Goal: Information Seeking & Learning: Learn about a topic

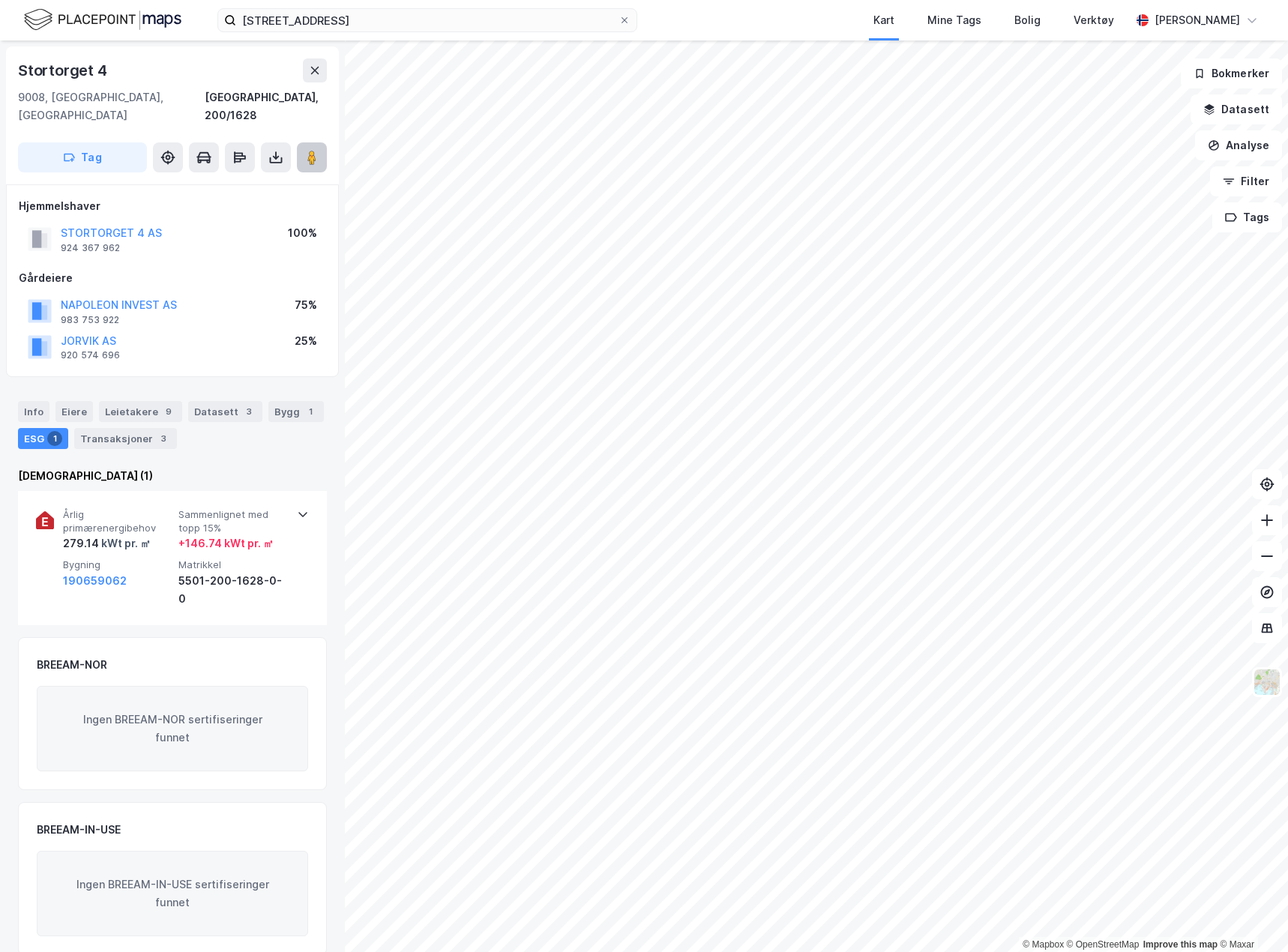
click at [300, 142] on button at bounding box center [311, 157] width 30 height 30
click at [35, 401] on div "Info" at bounding box center [34, 412] width 32 height 21
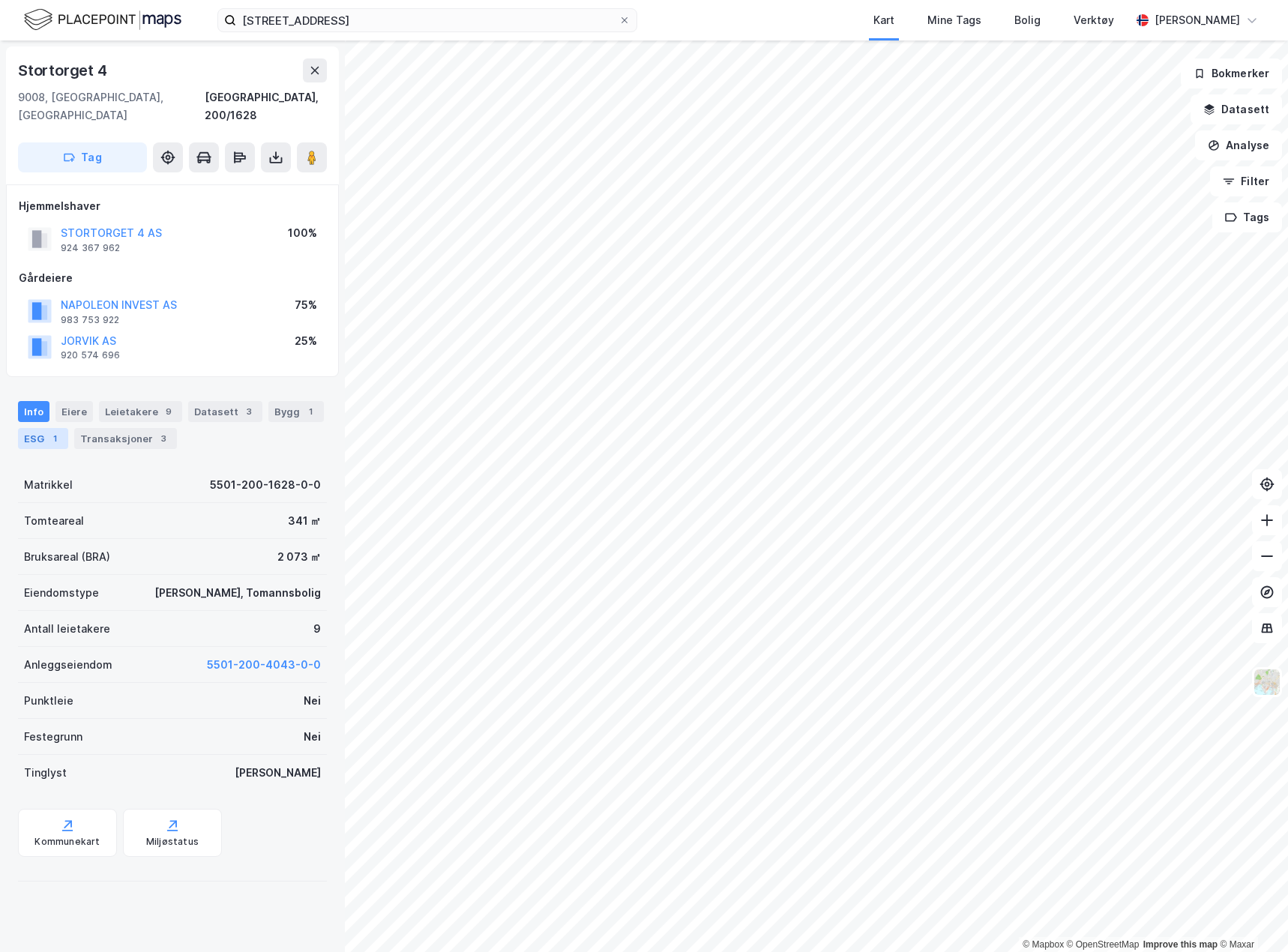
click at [39, 428] on div "ESG 1" at bounding box center [44, 439] width 50 height 21
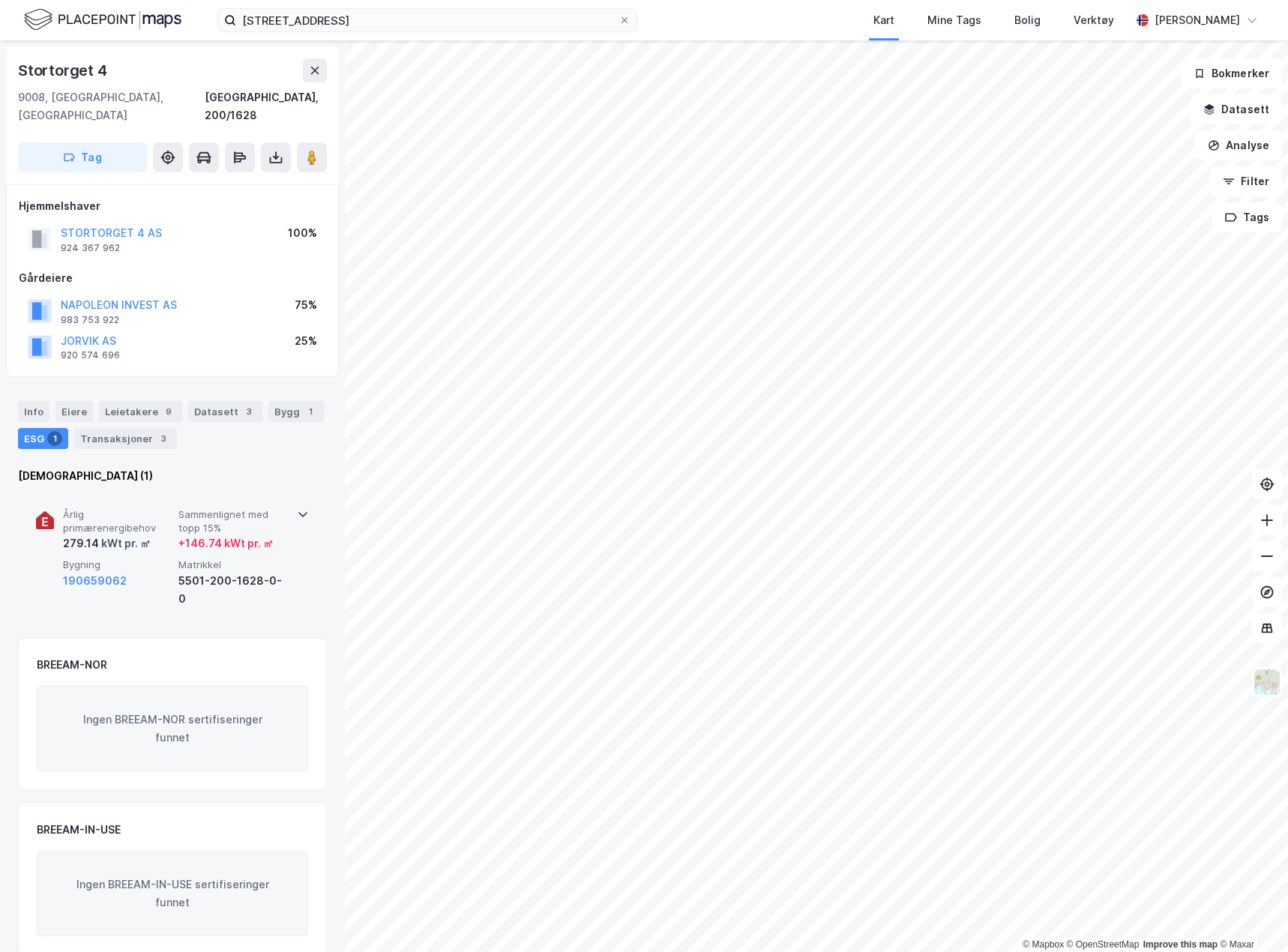
click at [132, 508] on span "Årlig primærenergibehov" at bounding box center [117, 521] width 109 height 26
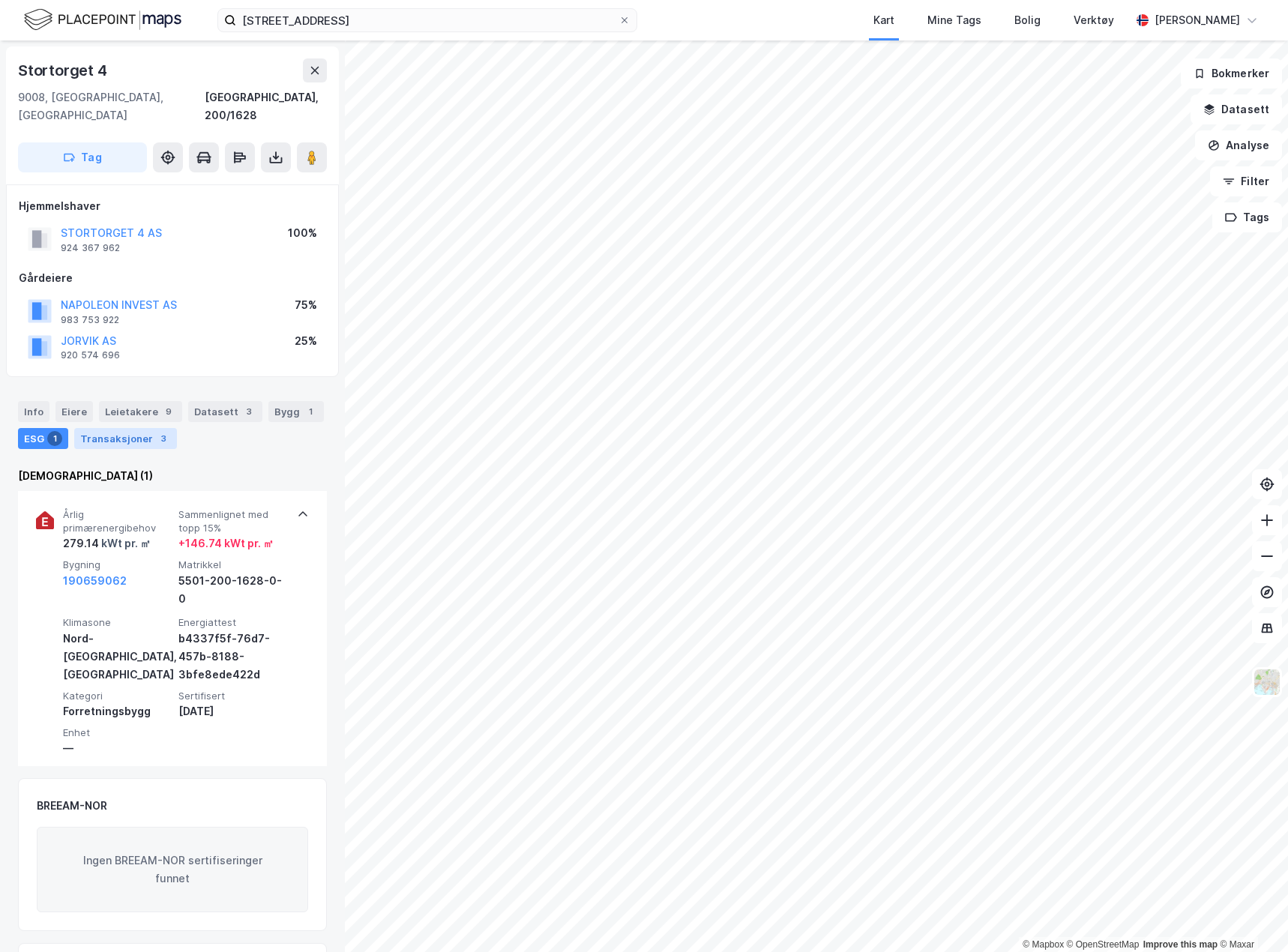
click at [112, 428] on div "Transaksjoner 3" at bounding box center [126, 439] width 102 height 21
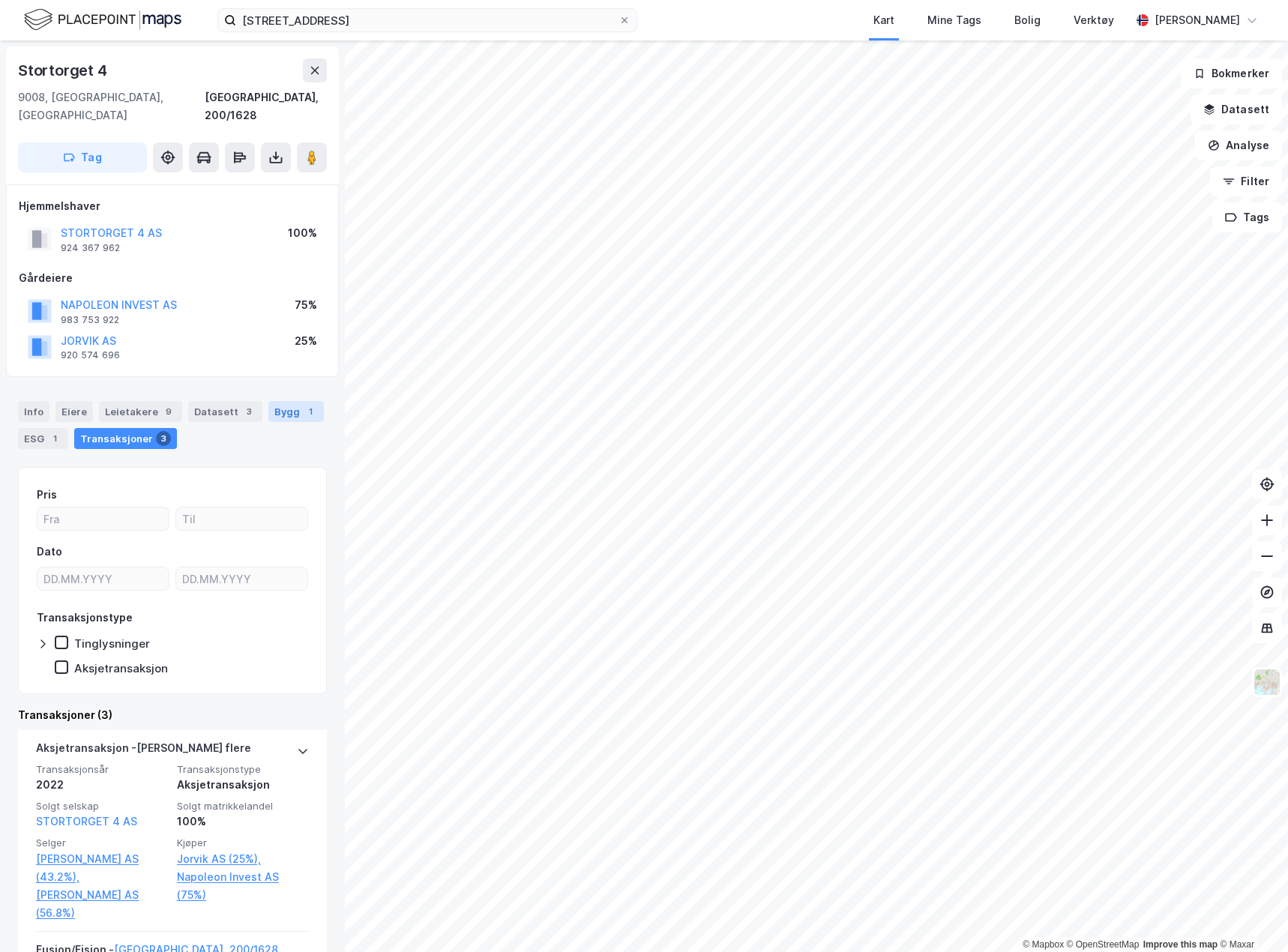
click at [276, 401] on div "Bygg 1" at bounding box center [296, 412] width 55 height 21
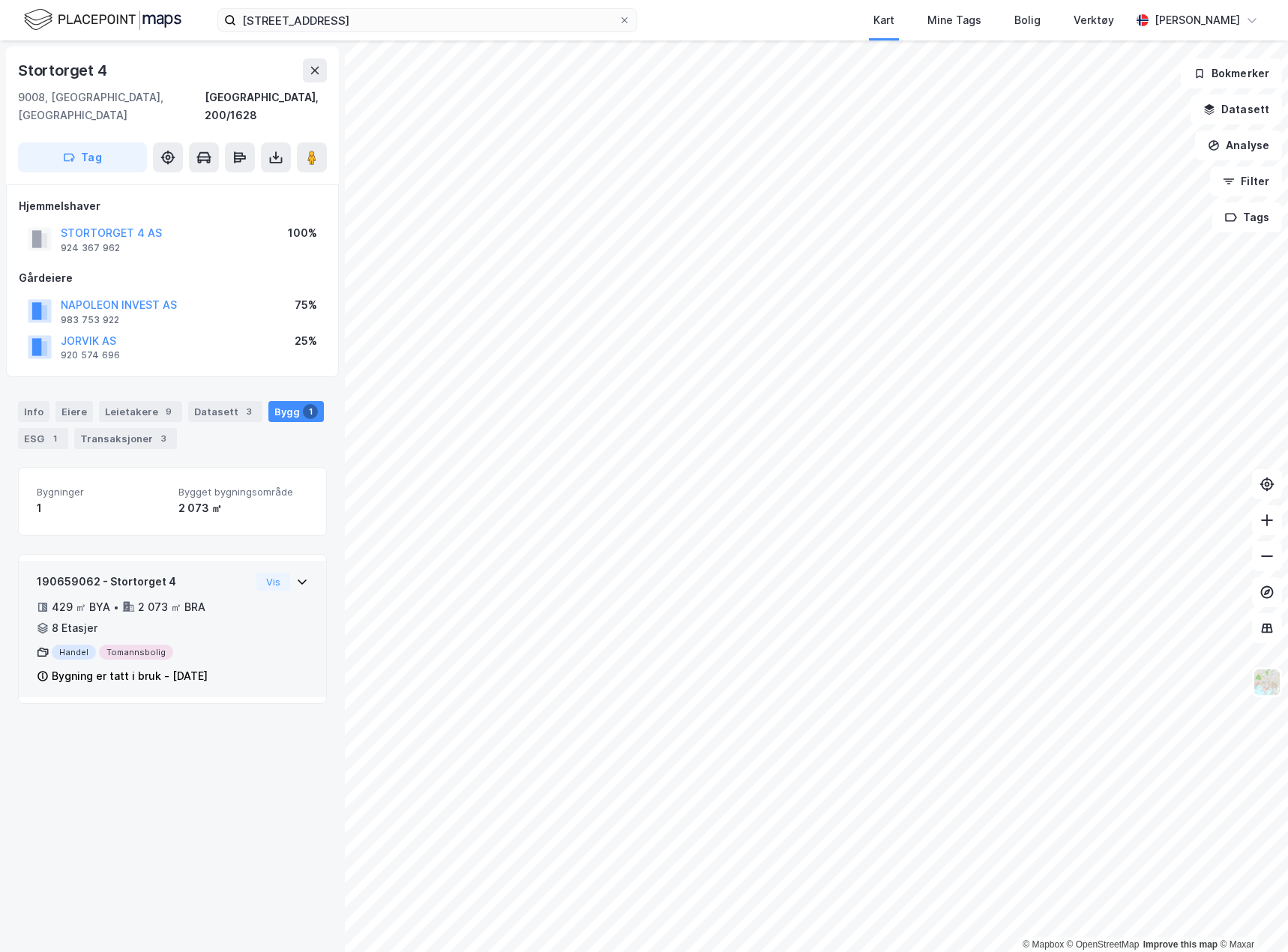
click at [209, 576] on div "190659062 - Stortorget 4 429 ㎡ BYA • 2 073 ㎡ BRA • 8 Etasjer Handel Tomannsboli…" at bounding box center [143, 628] width 214 height 112
